Goal: Information Seeking & Learning: Learn about a topic

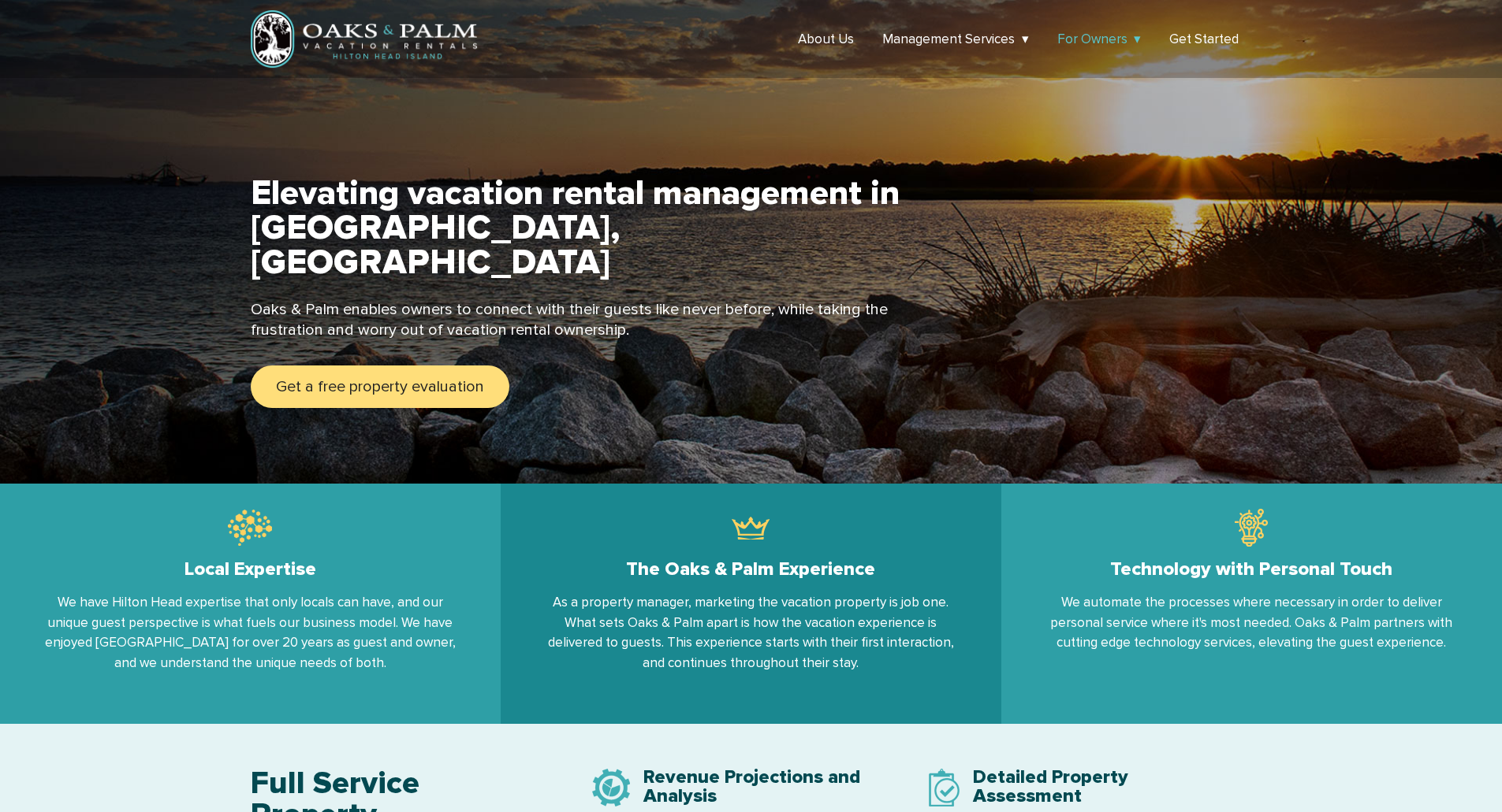
click at [1135, 33] on link "For Owners" at bounding box center [1100, 39] width 85 height 17
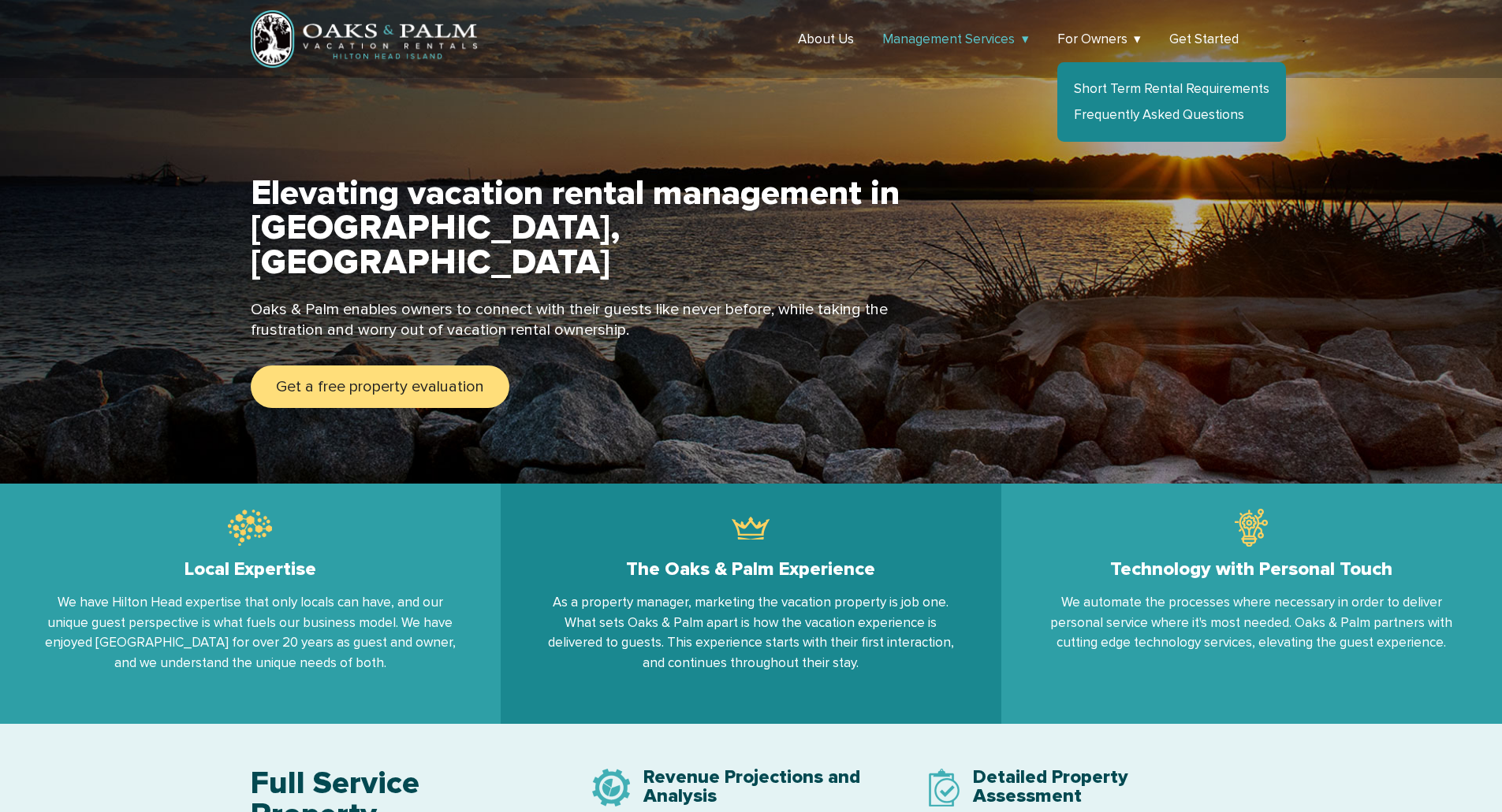
click at [1022, 42] on link "Management Services" at bounding box center [955, 39] width 147 height 17
click at [997, 168] on section "Elevating vacation rental management in Hilton Head Island, SC Oaks & Palm enab…" at bounding box center [751, 242] width 1502 height 484
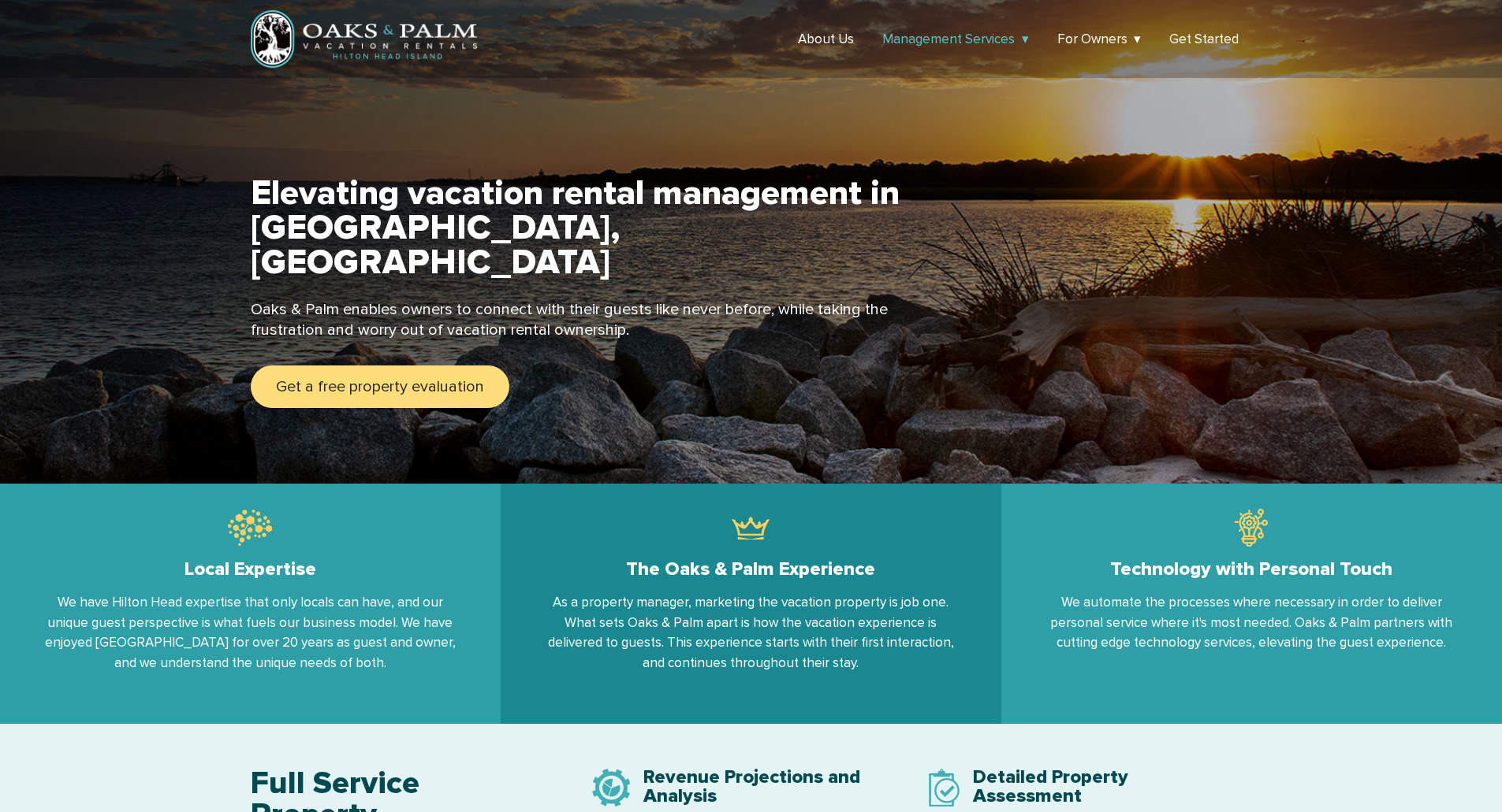
click at [1020, 40] on link "Management Services" at bounding box center [955, 39] width 147 height 17
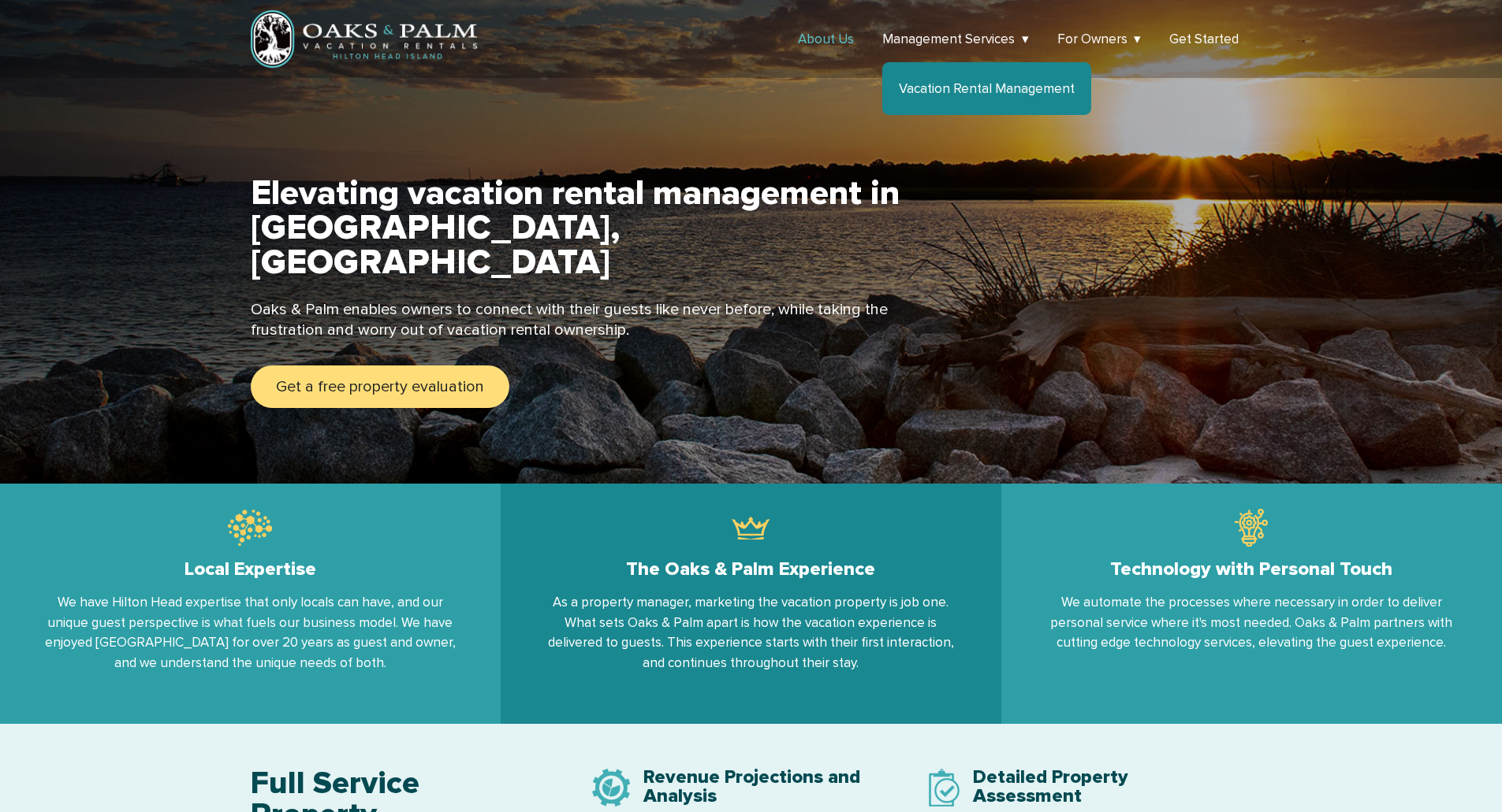
click at [832, 42] on link "About Us" at bounding box center [825, 39] width 56 height 17
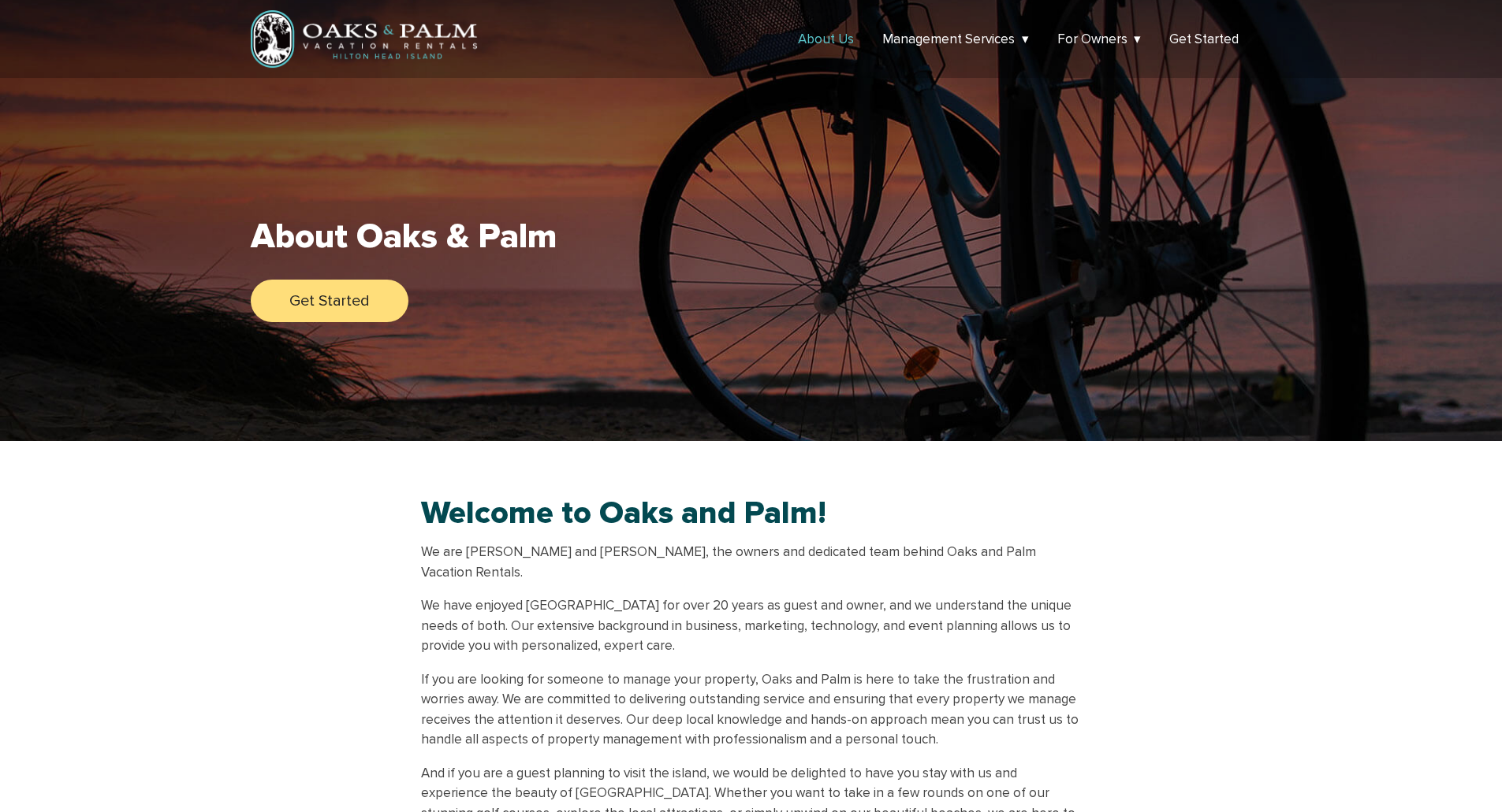
click at [829, 38] on link "About Us" at bounding box center [825, 39] width 56 height 17
click at [915, 40] on link "Management Services" at bounding box center [955, 39] width 147 height 17
click at [925, 88] on link "Vacation Rental Management" at bounding box center [987, 89] width 176 height 17
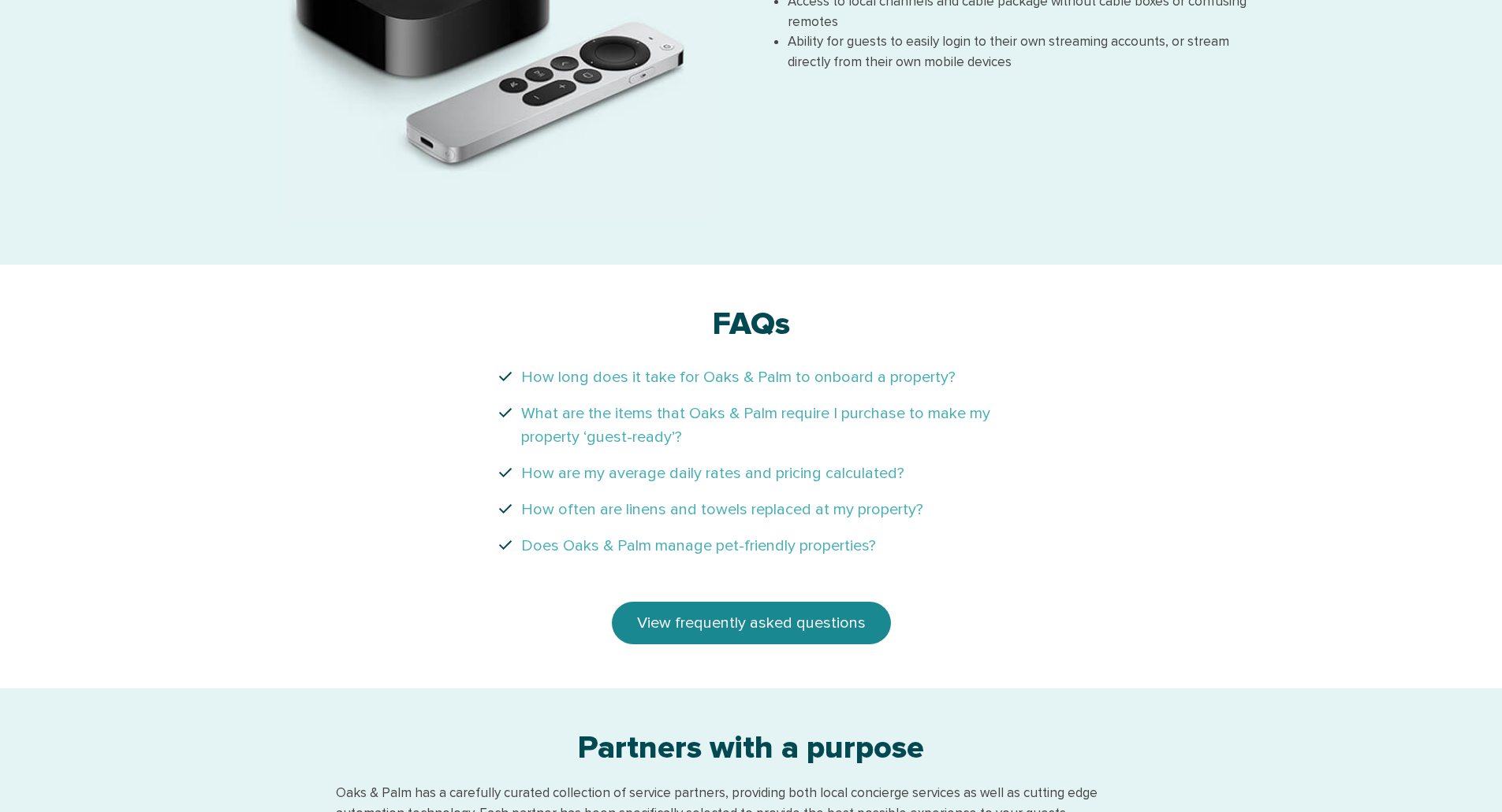
scroll to position [2127, 0]
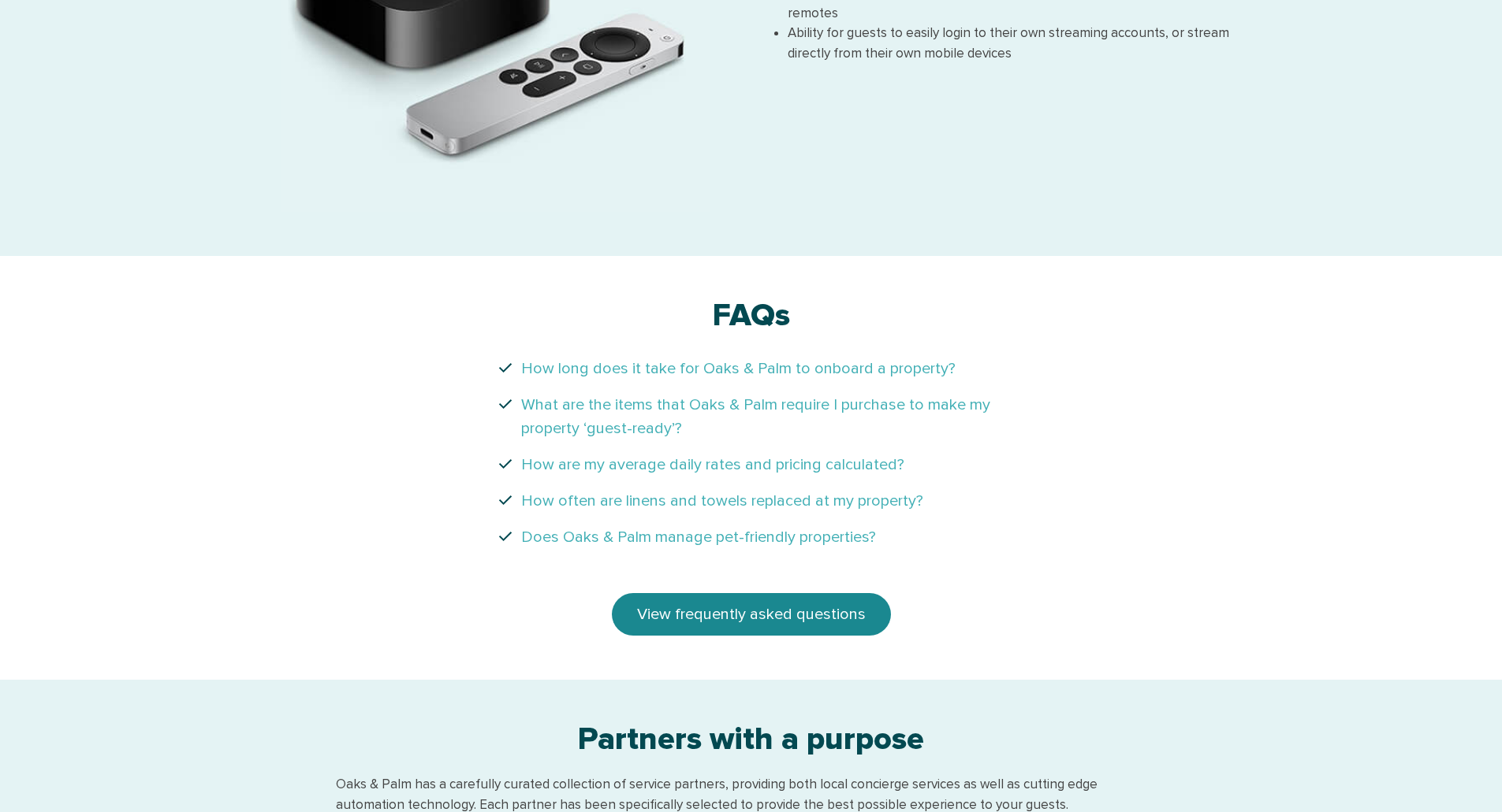
click at [834, 407] on div "check What are the items that Oaks & Palm require I purchase to make my propert…" at bounding box center [750, 417] width 1021 height 60
click at [716, 610] on link "View frequently asked questions" at bounding box center [751, 614] width 279 height 42
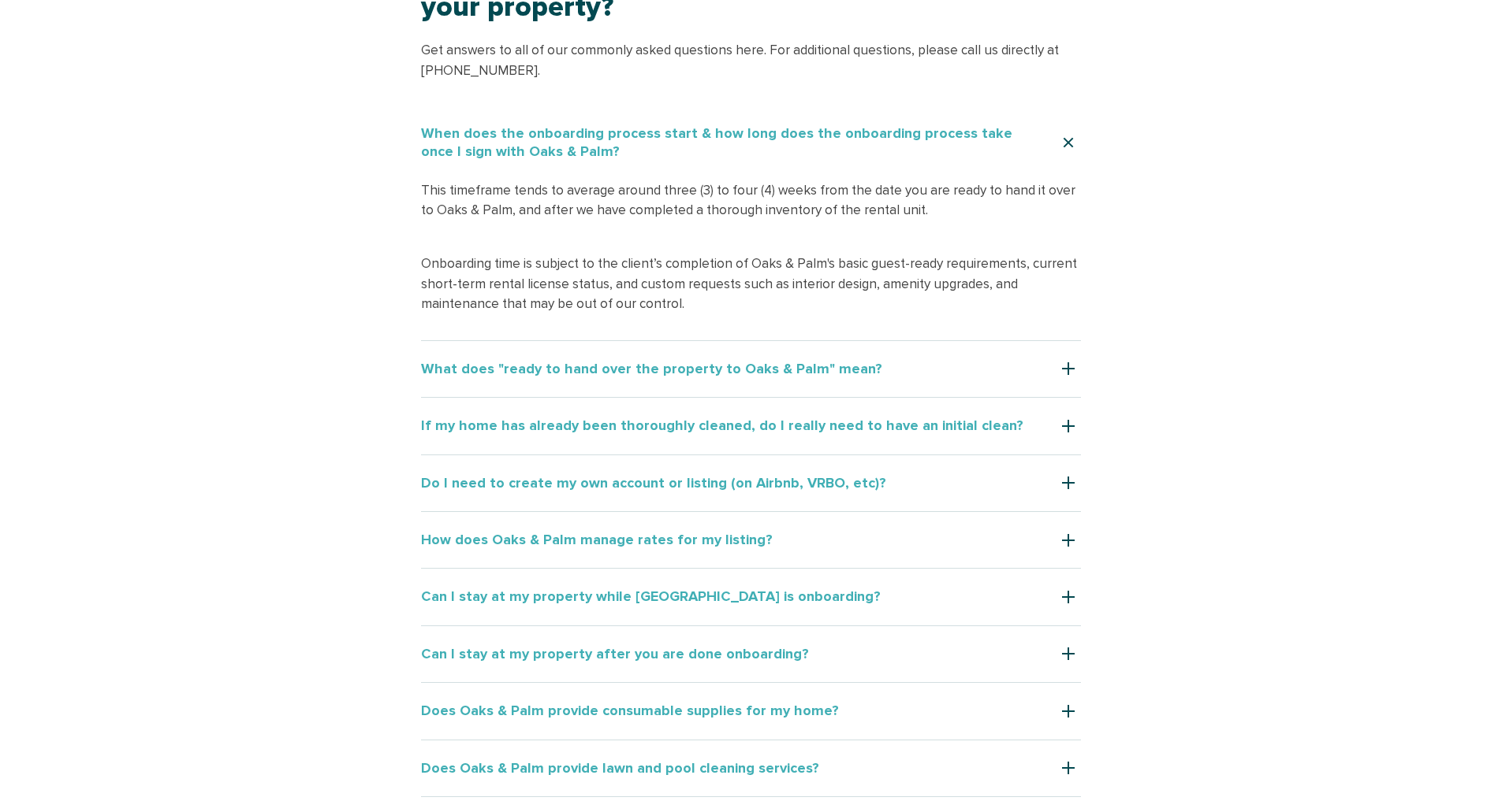
scroll to position [867, 0]
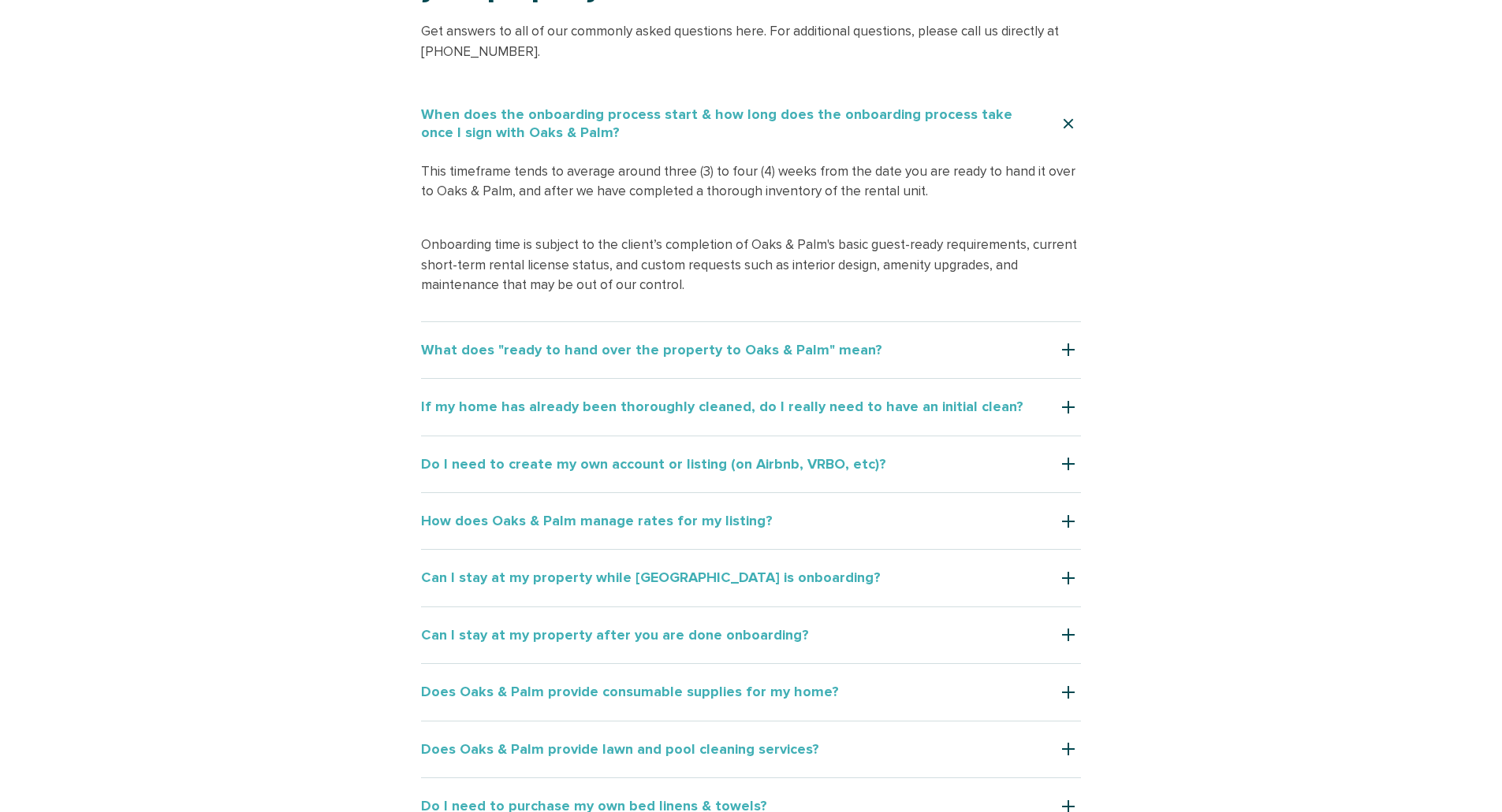
click at [1068, 350] on div at bounding box center [1068, 350] width 25 height 25
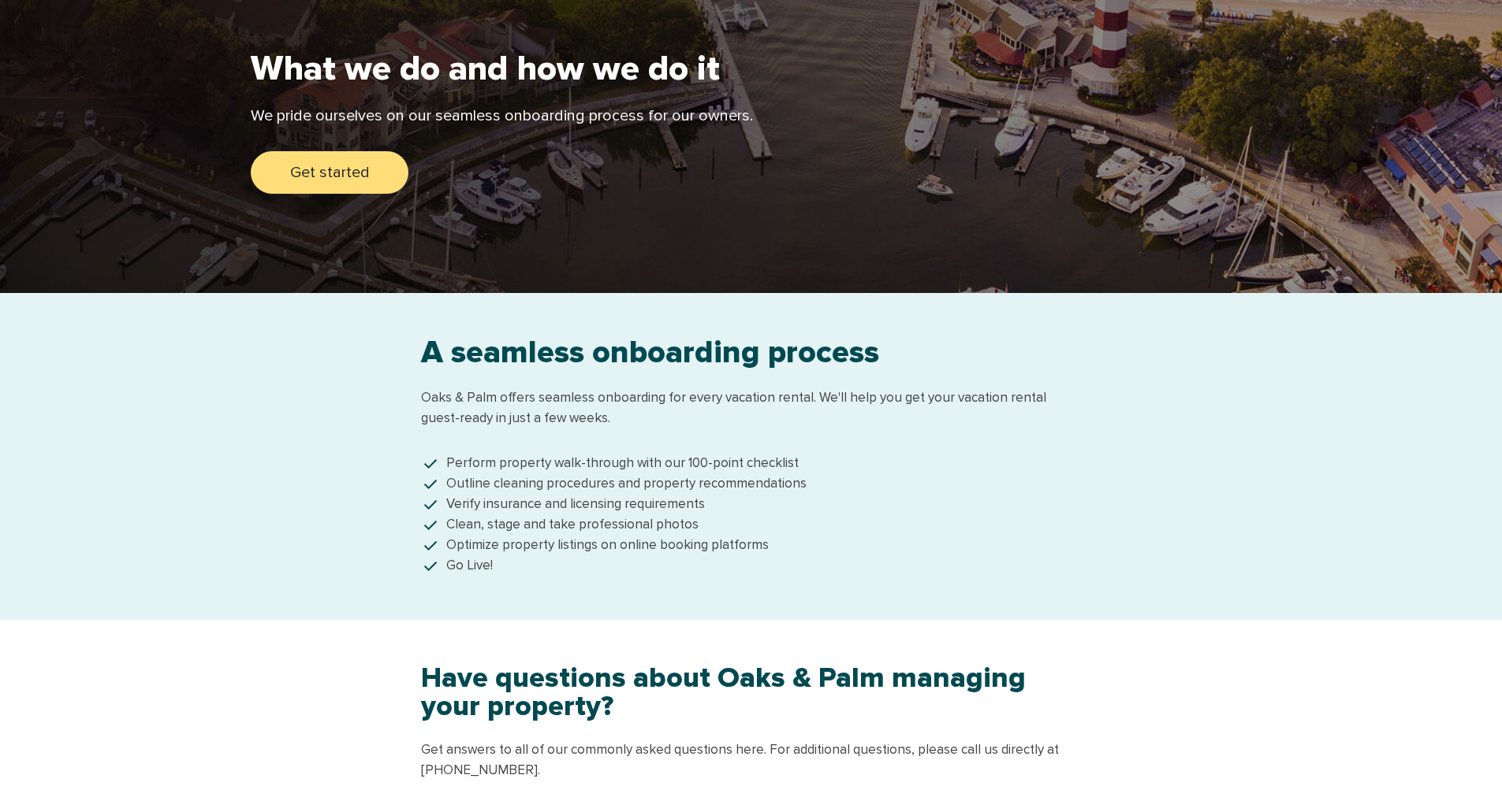
scroll to position [0, 0]
